Goal: Find specific page/section: Find specific page/section

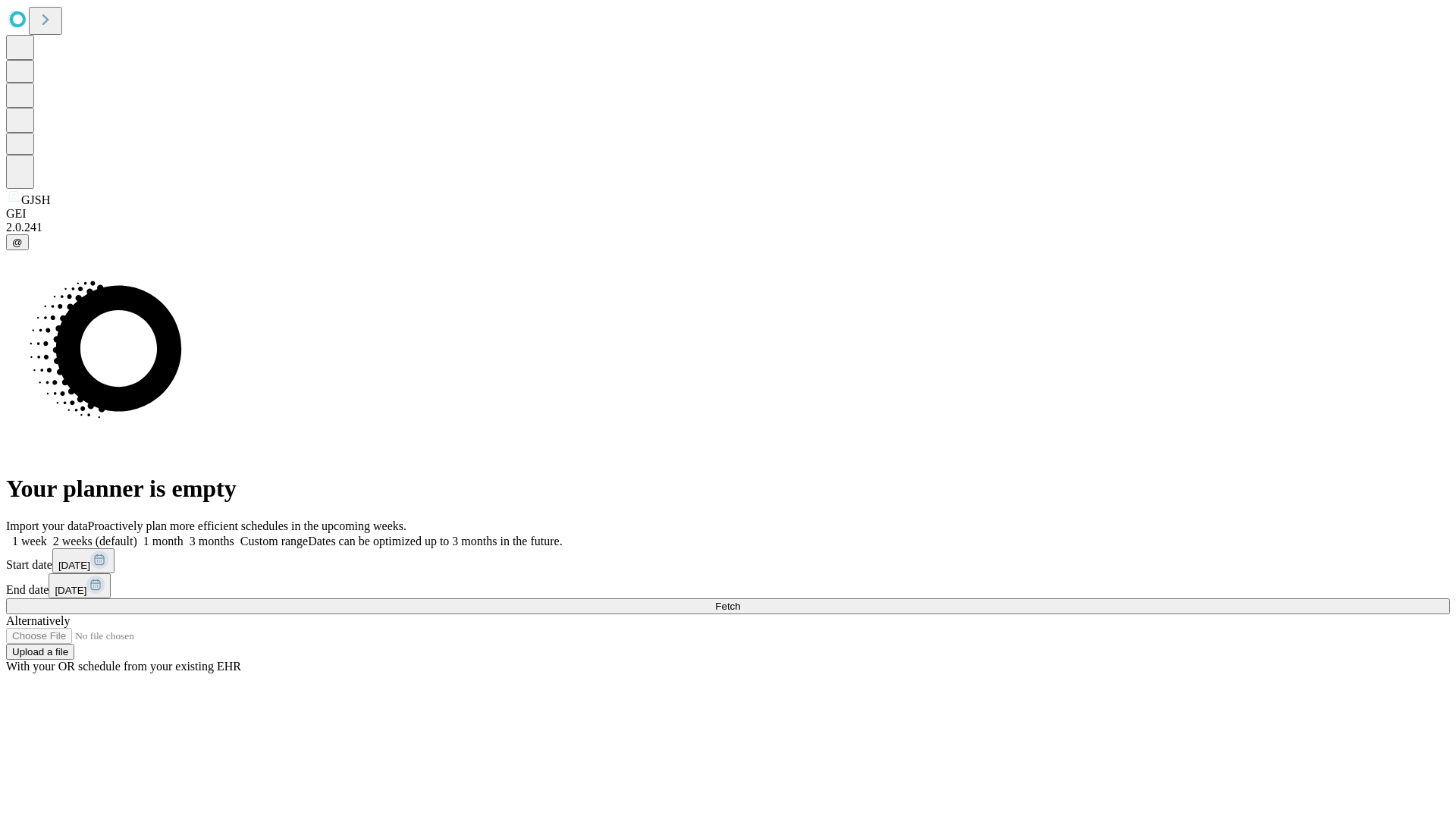
click at [740, 601] on span "Fetch" at bounding box center [728, 607] width 25 height 11
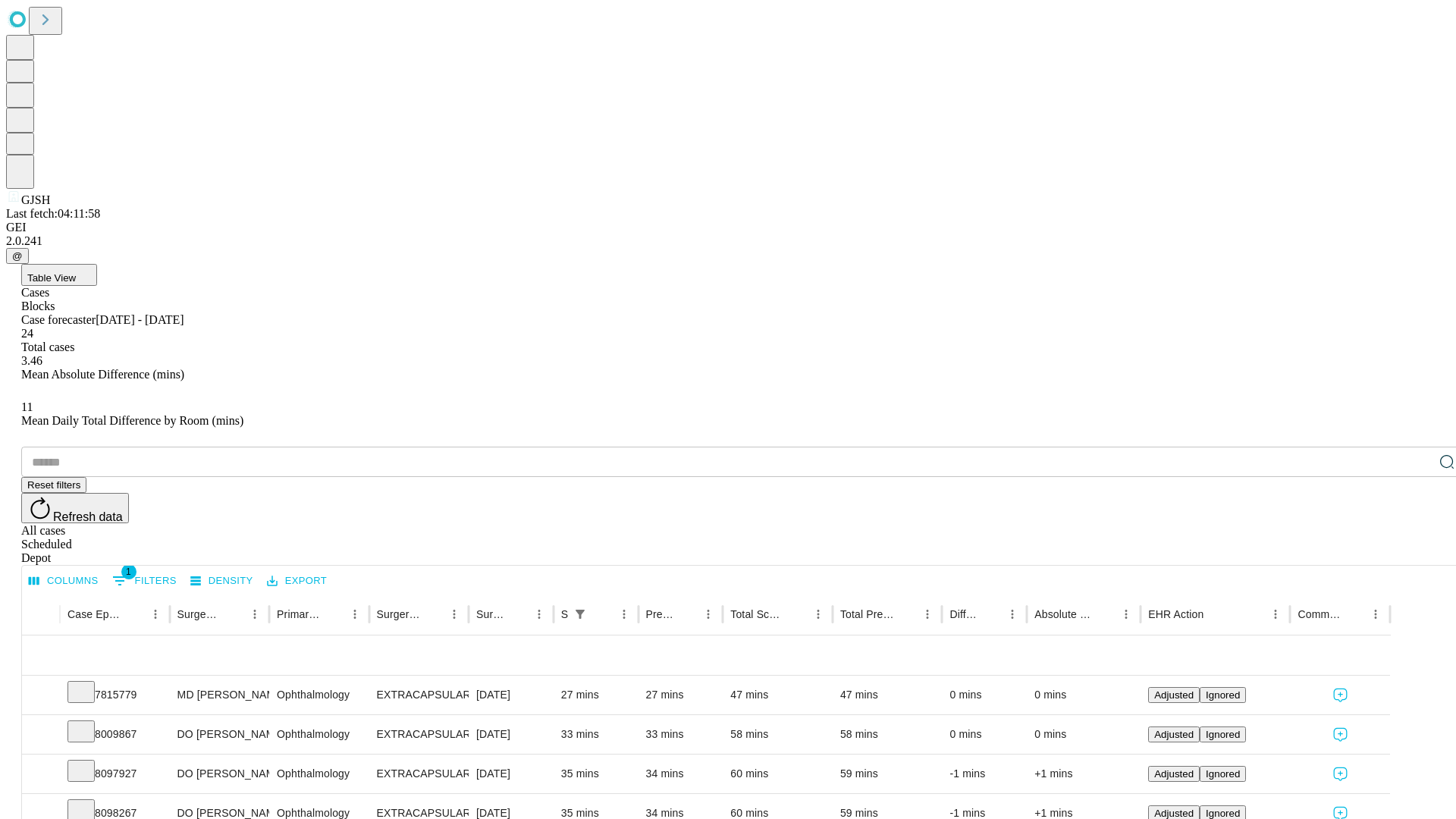
scroll to position [50, 0]
click at [89, 683] on icon at bounding box center [81, 691] width 15 height 15
